Goal: Check status: Check status

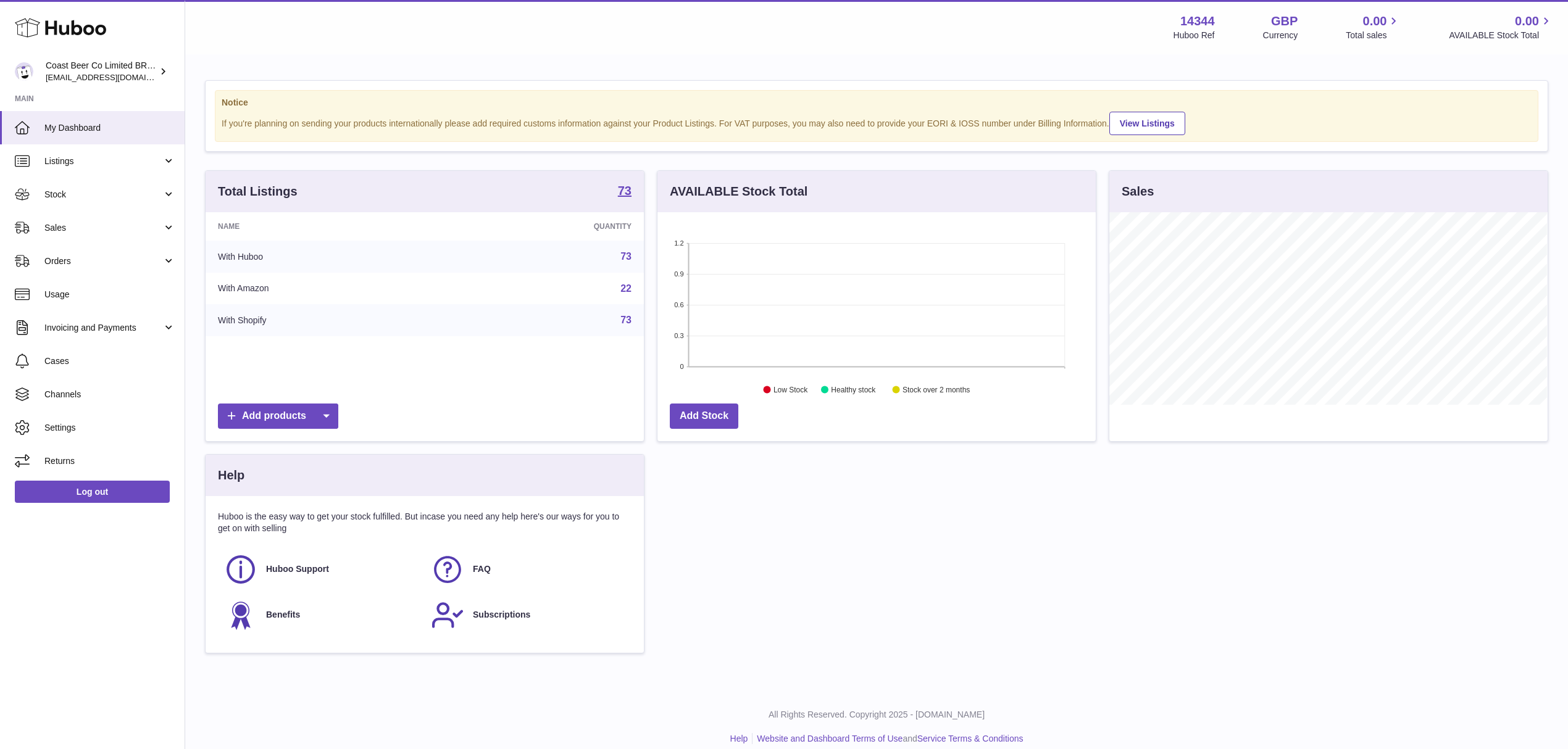
scroll to position [192, 437]
click at [119, 146] on link "Listings" at bounding box center [92, 161] width 185 height 34
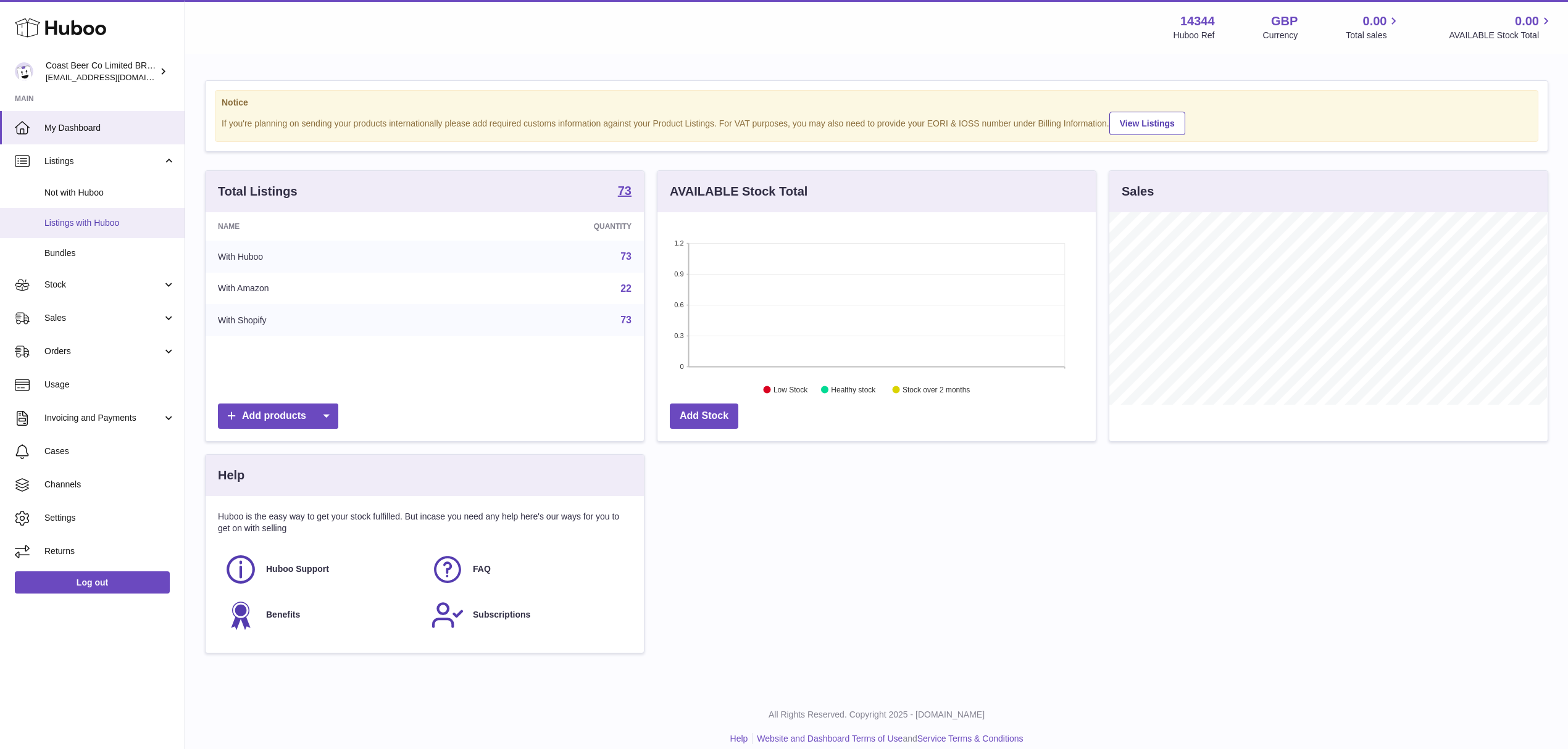
click at [121, 225] on span "Listings with Huboo" at bounding box center [109, 223] width 131 height 12
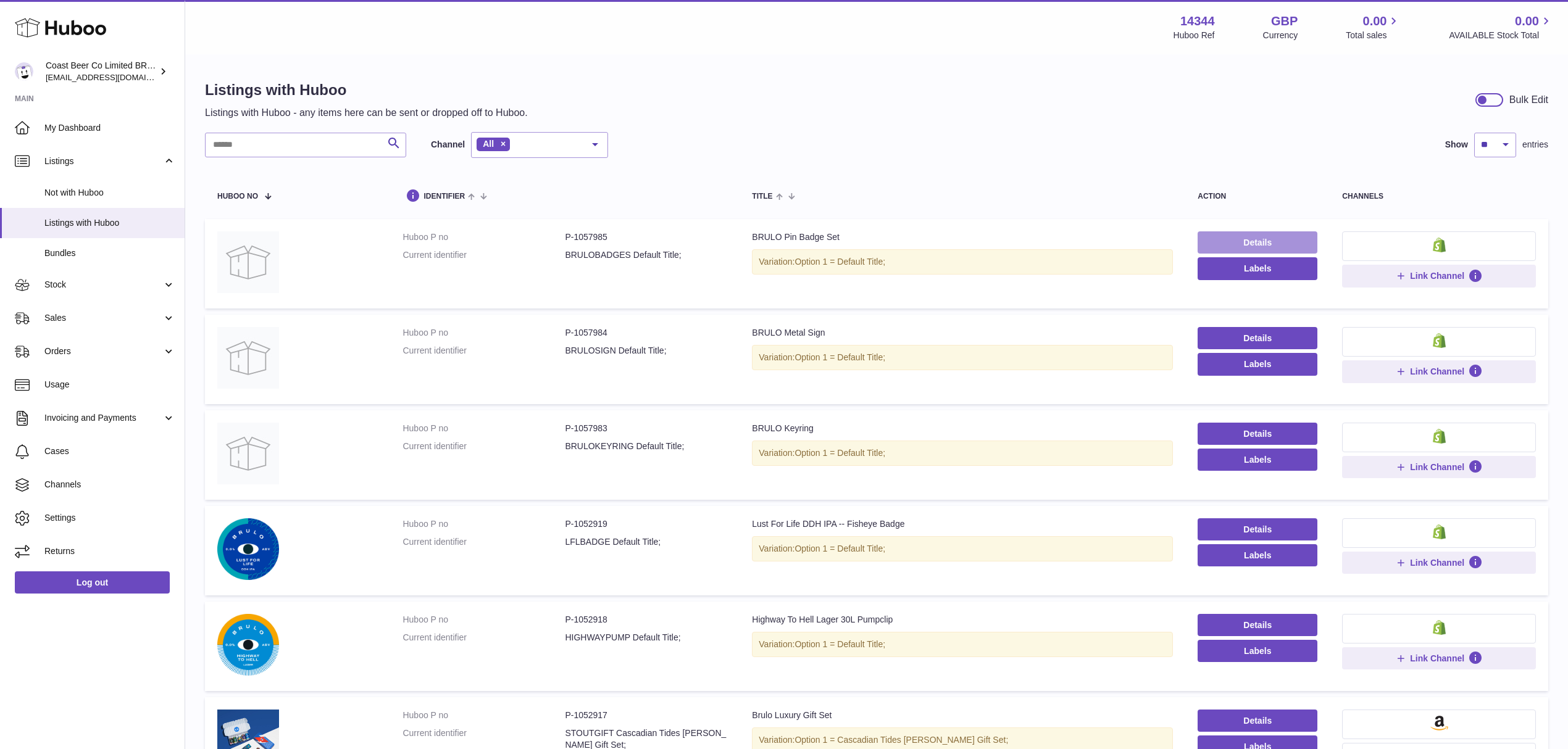
click at [1239, 237] on link "Details" at bounding box center [1257, 242] width 120 height 22
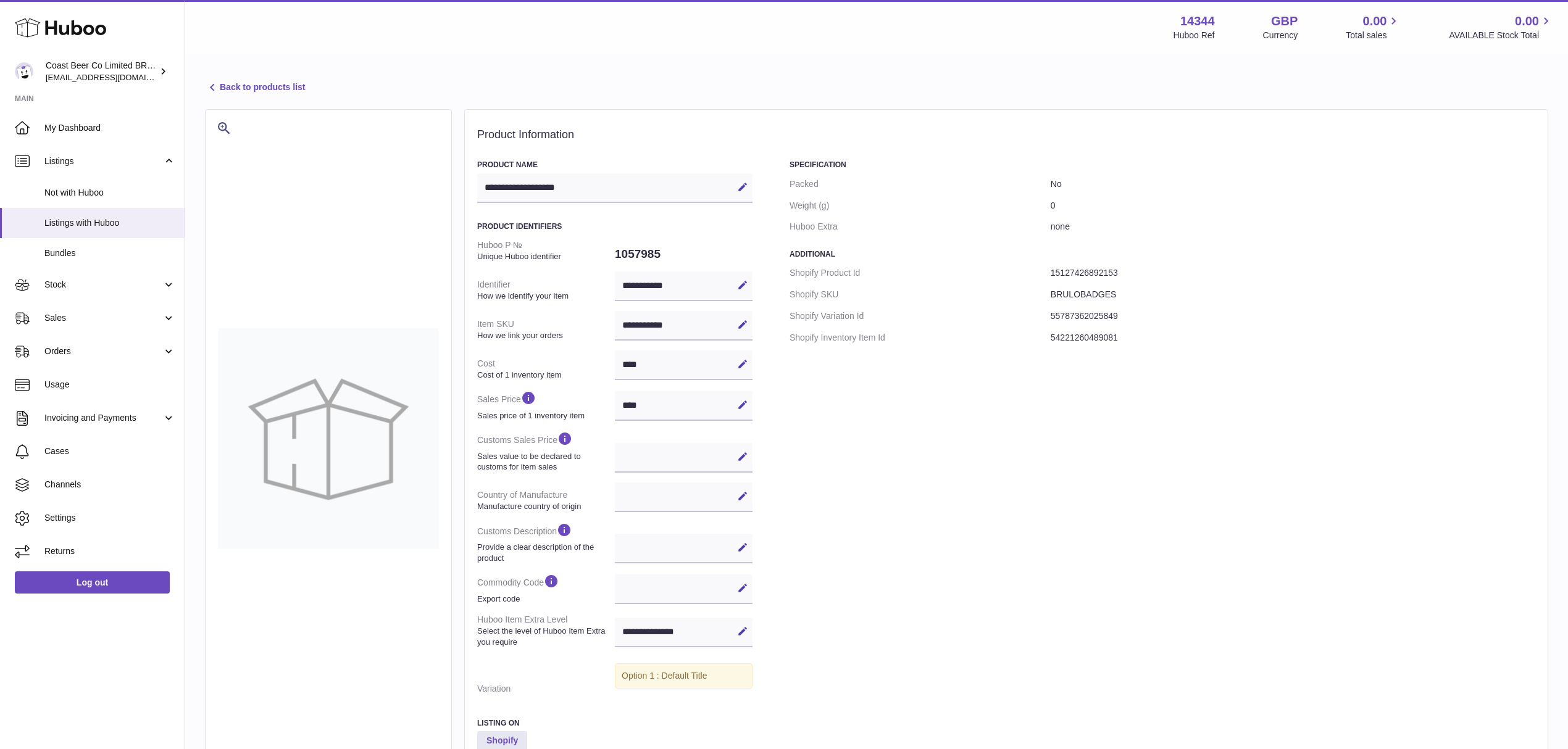
select select
select select "****"
